Goal: Find specific page/section: Find specific page/section

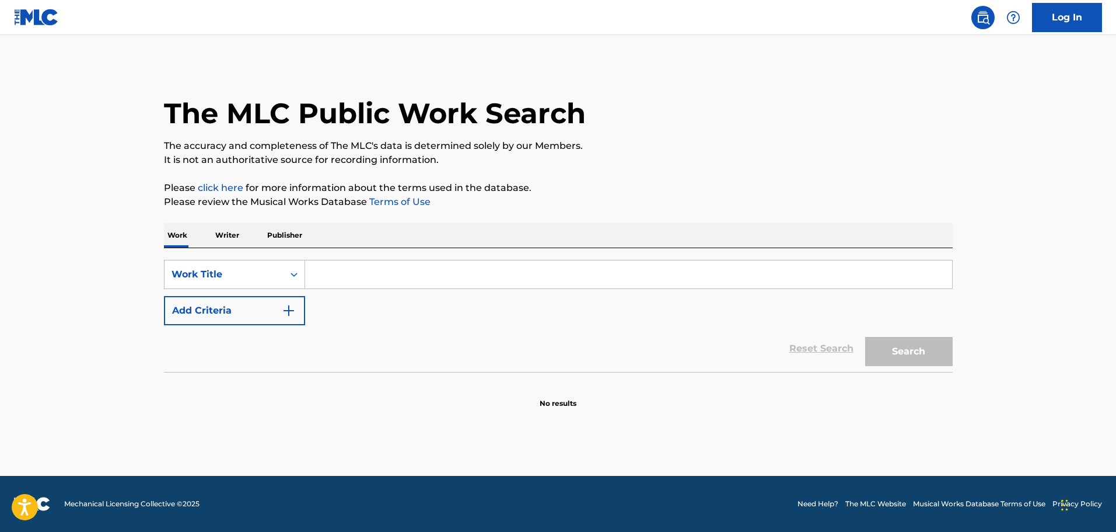
paste input "Oh No"
type input "Oh No"
click at [290, 314] on img "Search Form" at bounding box center [289, 310] width 14 height 14
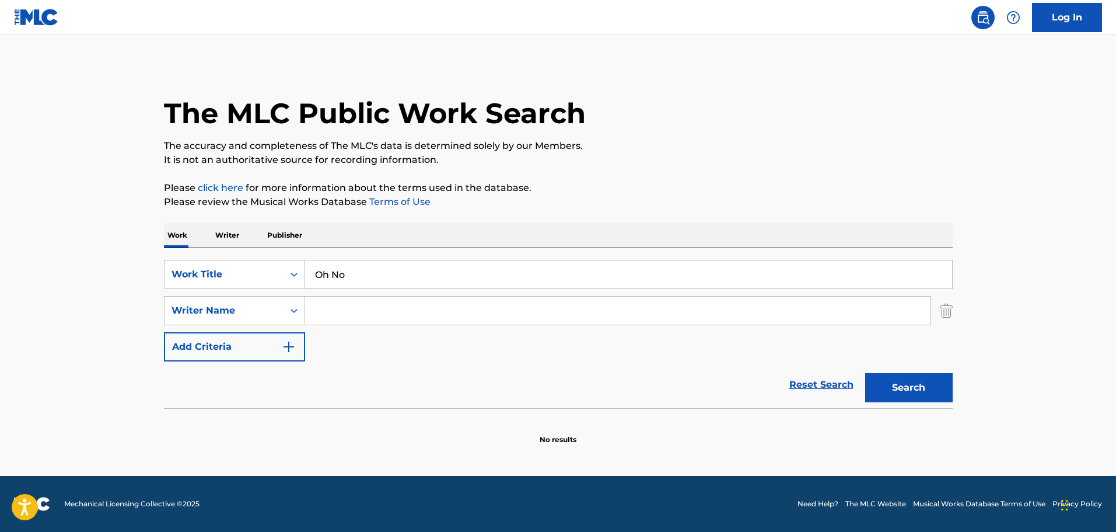
click at [322, 306] on input "Search Form" at bounding box center [618, 310] width 626 height 28
paste input "[PERSON_NAME]"
type input "[PERSON_NAME]"
click at [924, 390] on button "Search" at bounding box center [909, 387] width 88 height 29
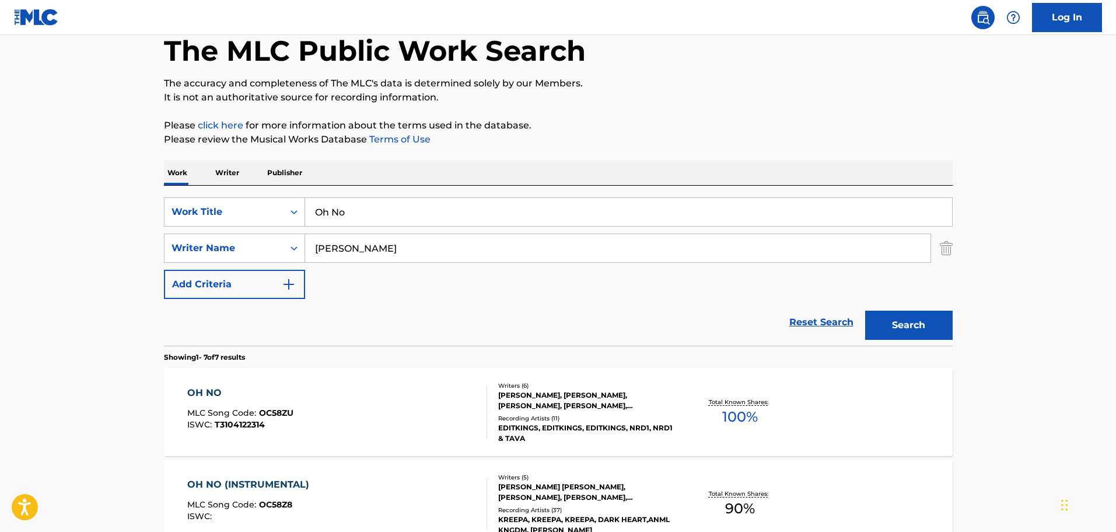
scroll to position [117, 0]
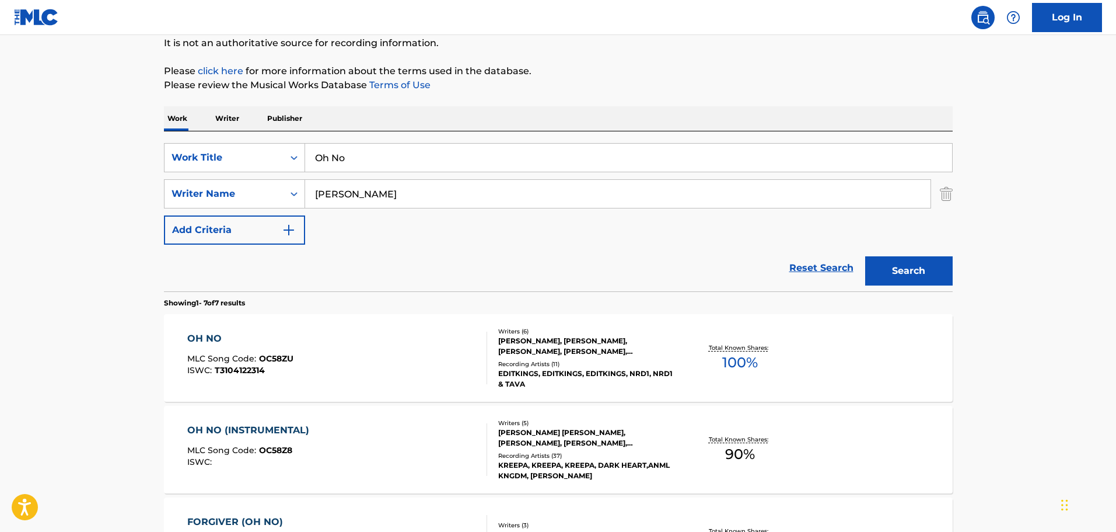
click at [200, 334] on div "OH NO" at bounding box center [240, 338] width 106 height 14
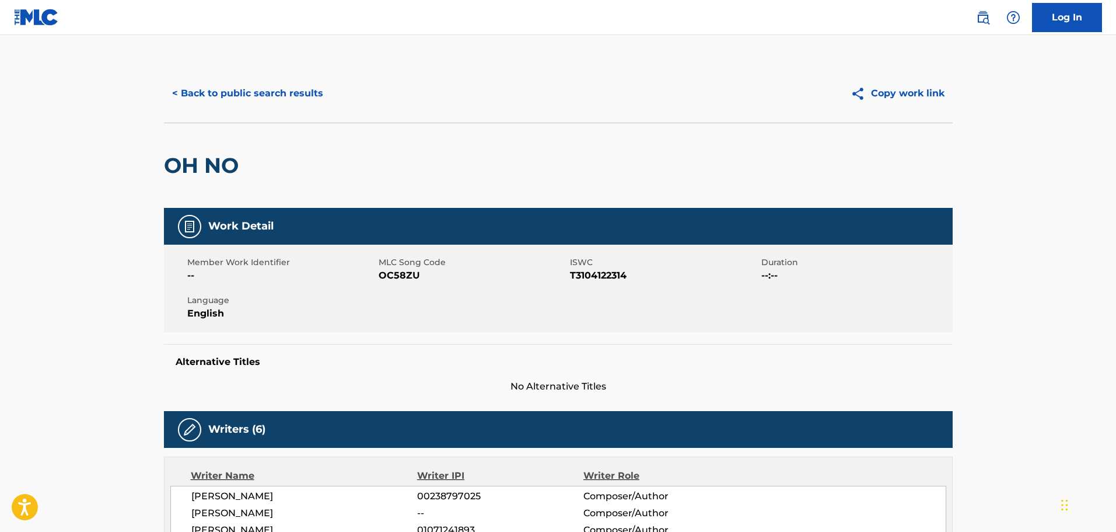
click at [307, 87] on button "< Back to public search results" at bounding box center [247, 93] width 167 height 29
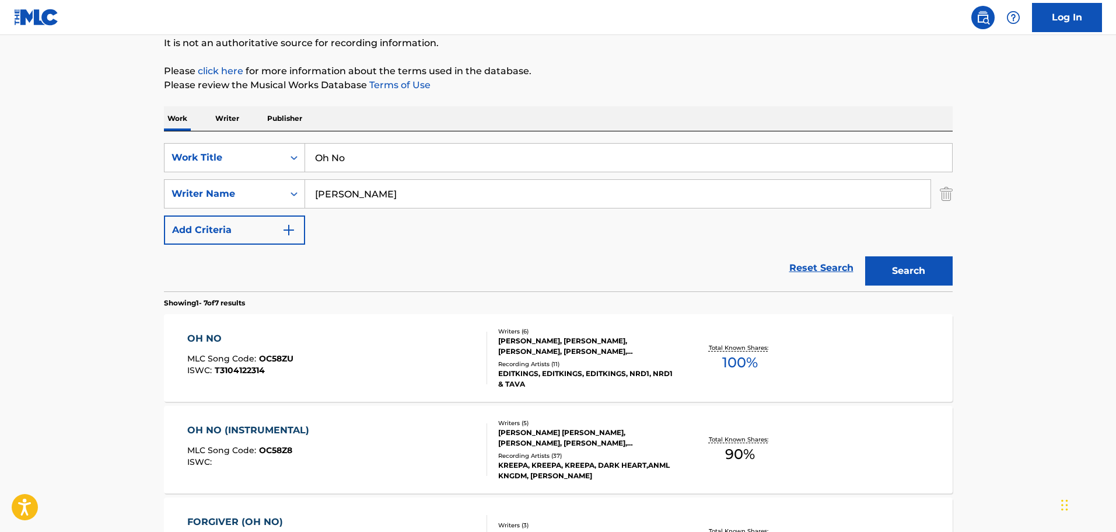
drag, startPoint x: 428, startPoint y: 198, endPoint x: 130, endPoint y: 183, distance: 298.6
click at [135, 189] on main "The MLC Public Work Search The accuracy and completeness of The MLC's data is d…" at bounding box center [558, 465] width 1116 height 1094
